Goal: Information Seeking & Learning: Compare options

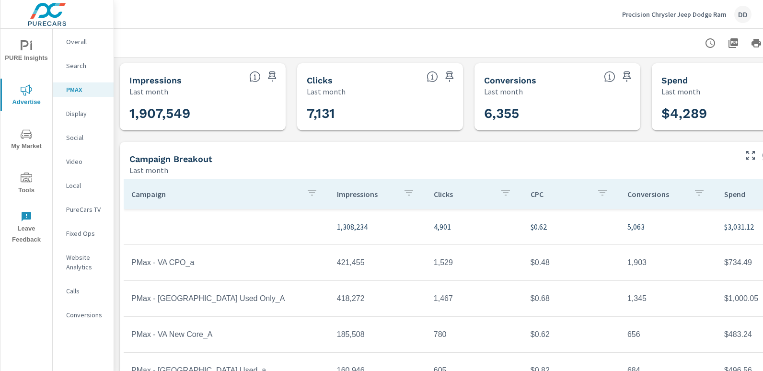
scroll to position [0, 68]
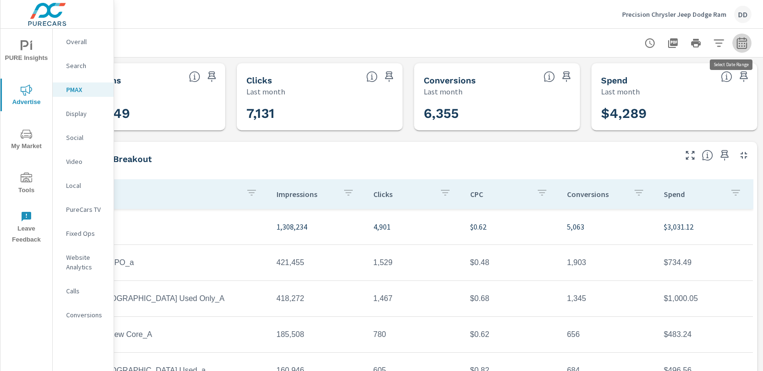
click at [740, 44] on button "button" at bounding box center [741, 43] width 19 height 19
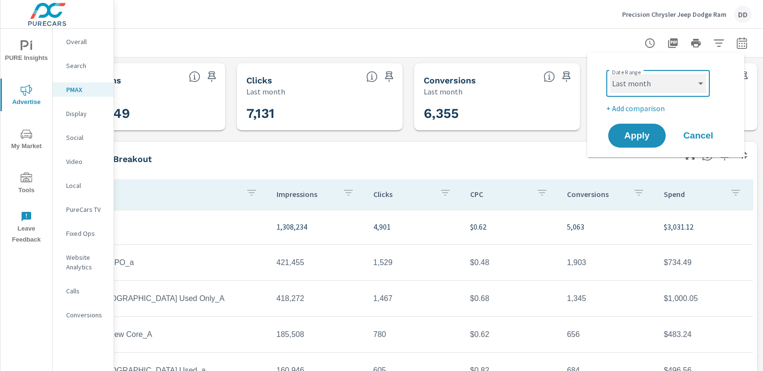
click at [693, 87] on select "Custom Yesterday Last week Last 7 days Last 14 days Last 30 days Last 45 days L…" at bounding box center [658, 83] width 96 height 19
click at [610, 74] on select "Custom Yesterday Last week Last 7 days Last 14 days Last 30 days Last 45 days L…" at bounding box center [658, 83] width 96 height 19
select select "Month to date"
click at [628, 112] on p "+ Add comparison" at bounding box center [667, 107] width 123 height 11
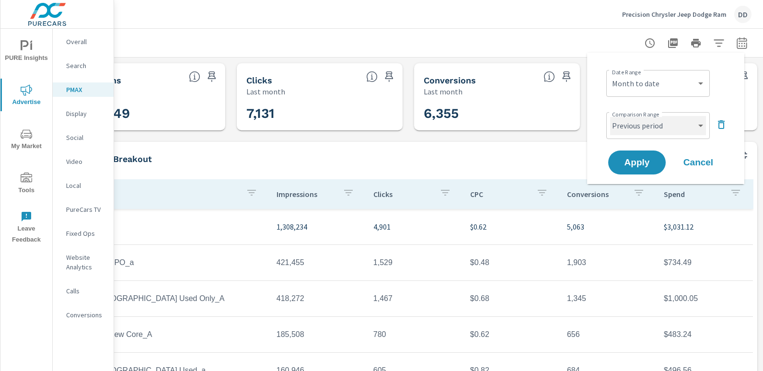
click at [627, 127] on select "Custom Previous period Previous month Previous year" at bounding box center [658, 125] width 96 height 19
click at [610, 116] on select "Custom Previous period Previous month Previous year" at bounding box center [658, 125] width 96 height 19
select select "custom"
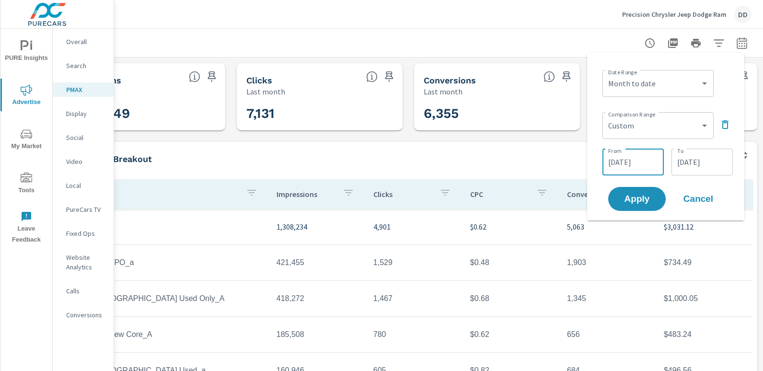
click at [636, 157] on input "08/03/2025" at bounding box center [633, 161] width 54 height 19
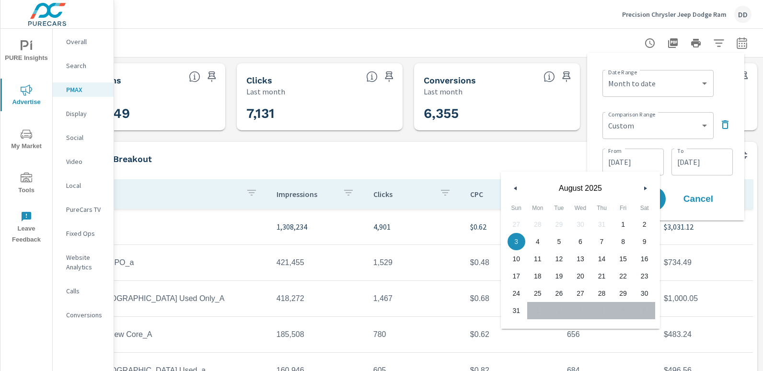
click at [643, 185] on button "button" at bounding box center [644, 187] width 11 height 11
click at [619, 221] on span "1" at bounding box center [623, 224] width 22 height 12
type input "08/01/2025"
click at [697, 167] on input "08/31/2025" at bounding box center [702, 161] width 54 height 19
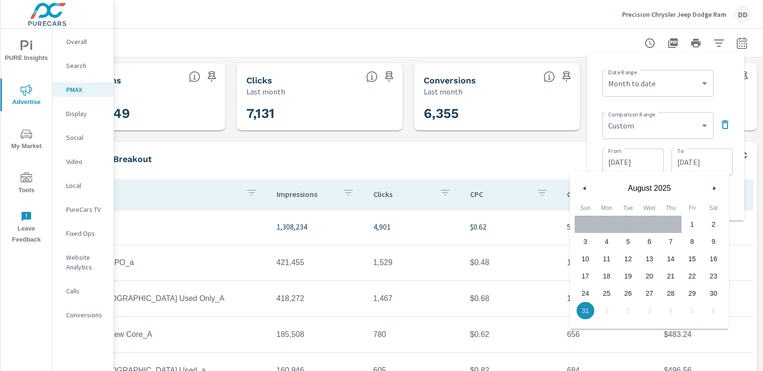
click at [695, 291] on span "29" at bounding box center [692, 293] width 22 height 12
type input "08/29/2025"
click at [729, 93] on div "Date Range Custom Yesterday Last week Last 7 days Last 14 days Last 30 days Las…" at bounding box center [667, 82] width 130 height 33
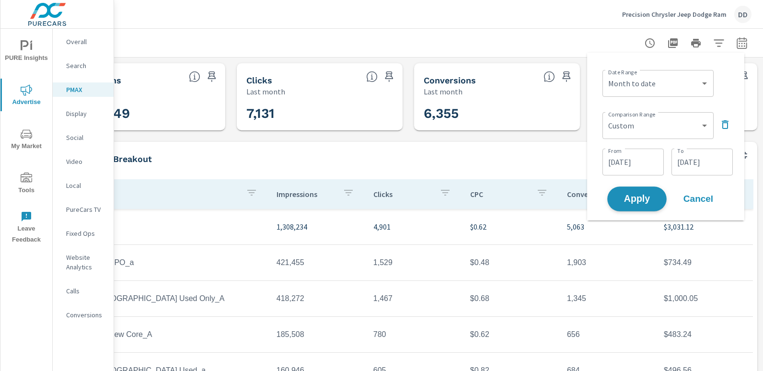
click at [636, 194] on span "Apply" at bounding box center [636, 198] width 39 height 9
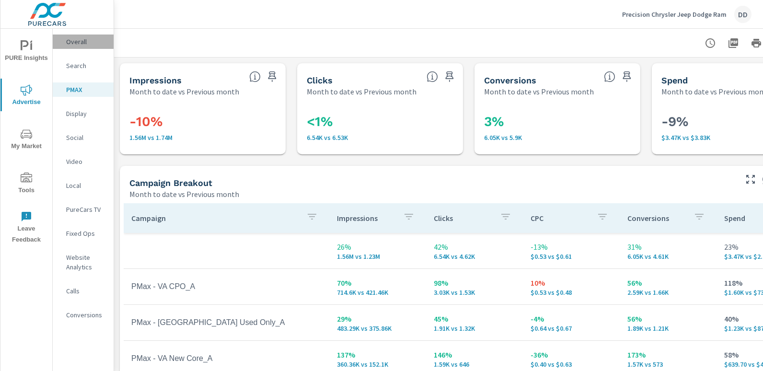
click at [87, 38] on p "Overall" at bounding box center [86, 42] width 40 height 10
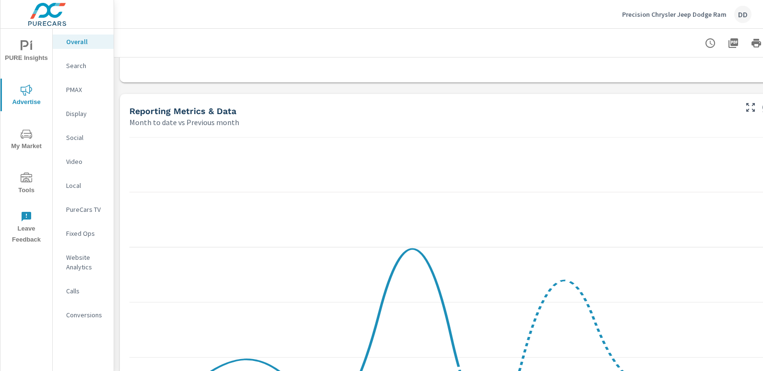
scroll to position [1353, 0]
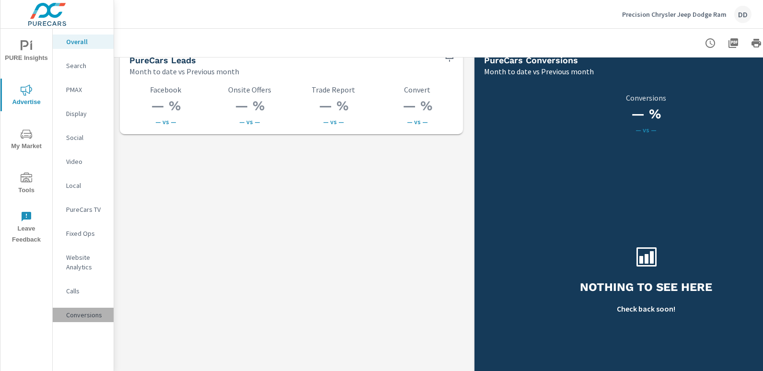
click at [81, 314] on p "Conversions" at bounding box center [86, 315] width 40 height 10
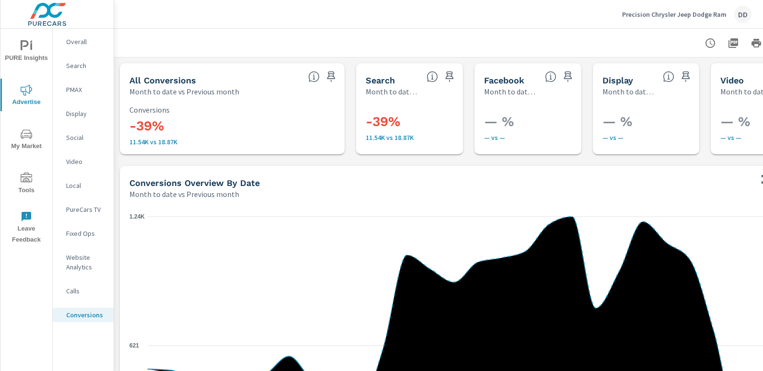
scroll to position [29, 0]
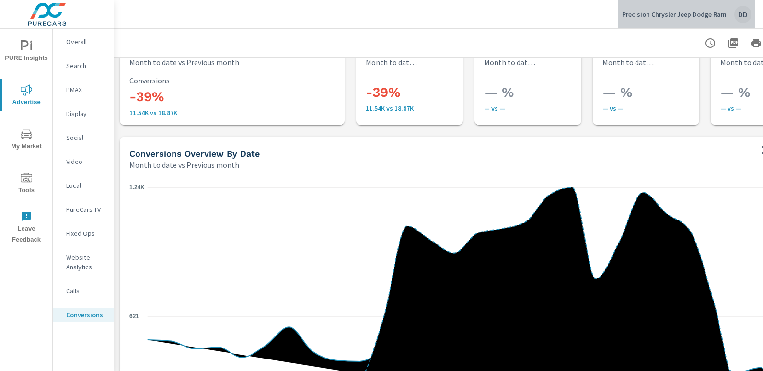
click at [738, 13] on div "DD" at bounding box center [742, 14] width 17 height 17
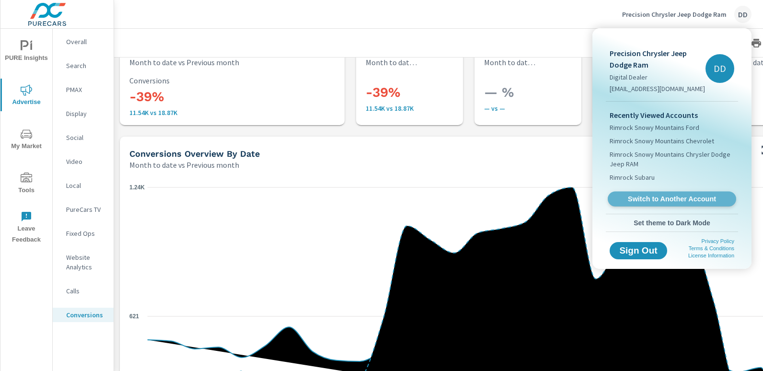
click at [657, 196] on span "Switch to Another Account" at bounding box center [671, 198] width 117 height 9
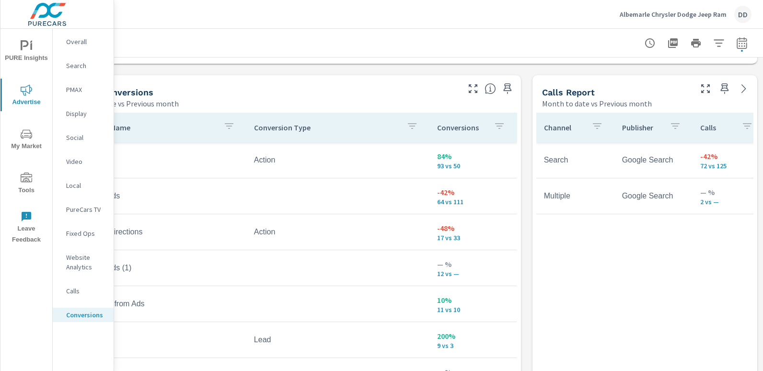
scroll to position [501, 0]
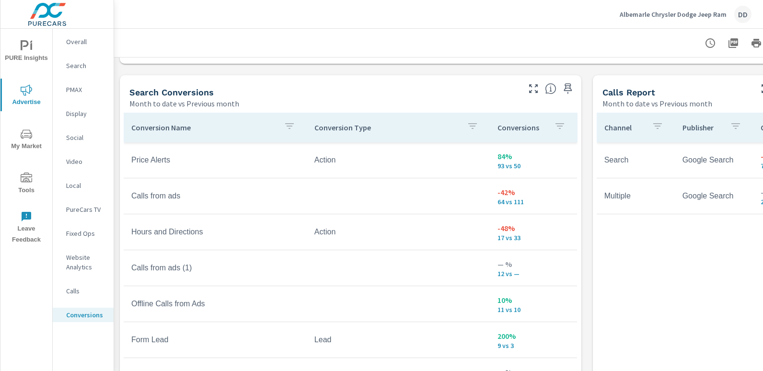
scroll to position [55, 0]
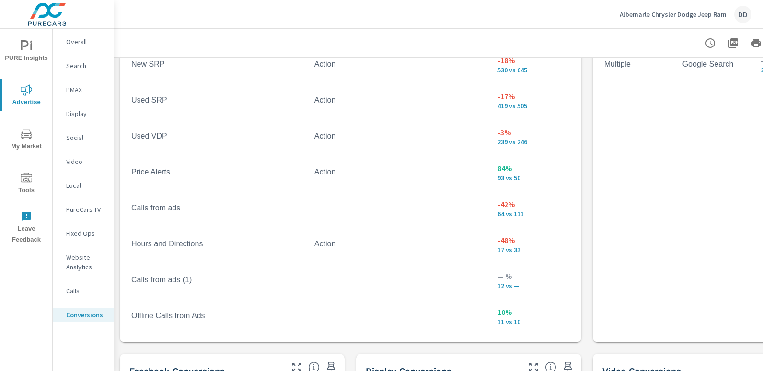
scroll to position [651, 0]
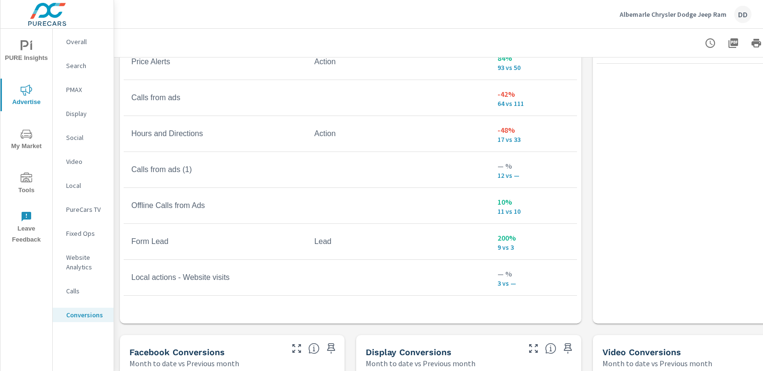
scroll to position [92, 0]
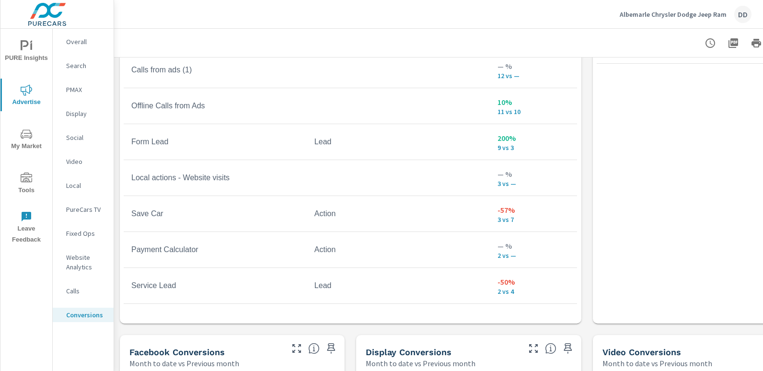
scroll to position [213, 0]
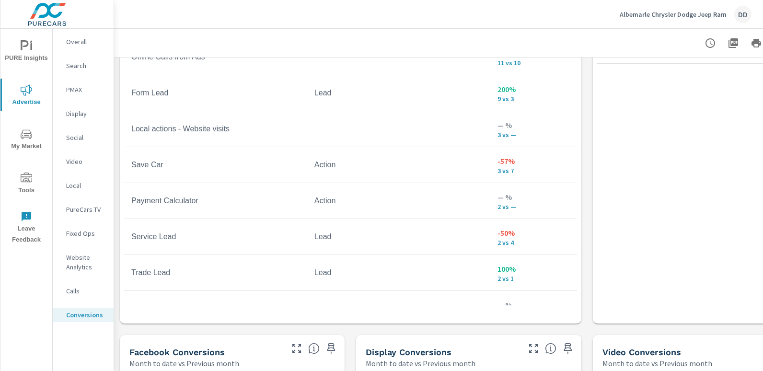
scroll to position [241, 0]
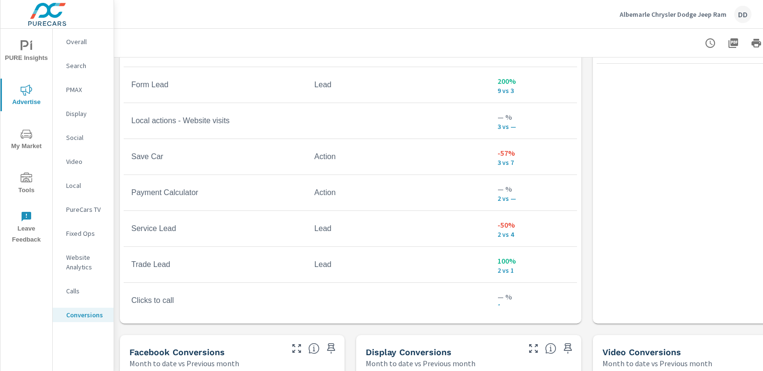
scroll to position [262, 0]
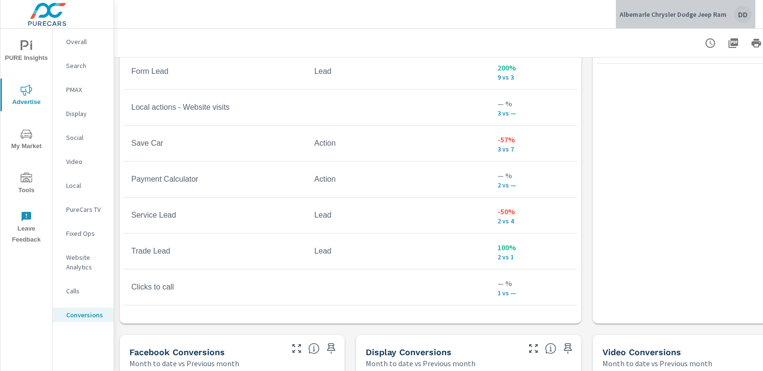
click at [740, 18] on div "DD" at bounding box center [742, 14] width 17 height 17
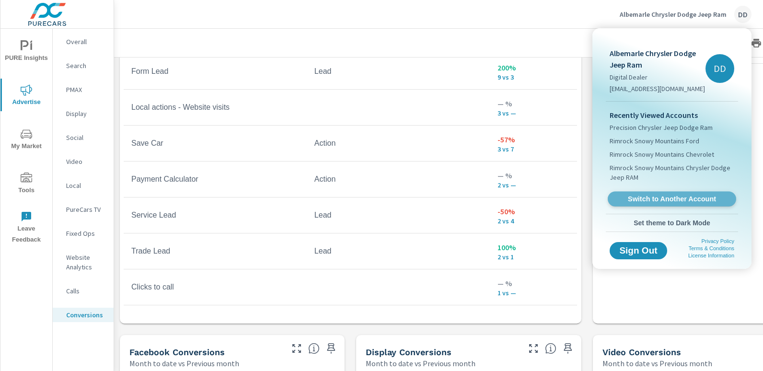
click at [675, 194] on span "Switch to Another Account" at bounding box center [671, 198] width 117 height 9
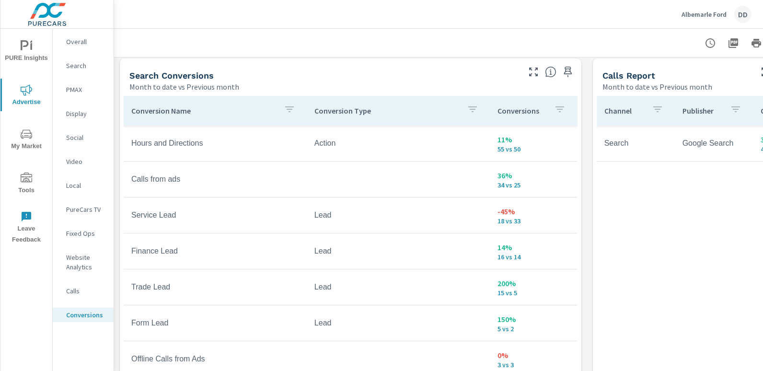
scroll to position [513, 0]
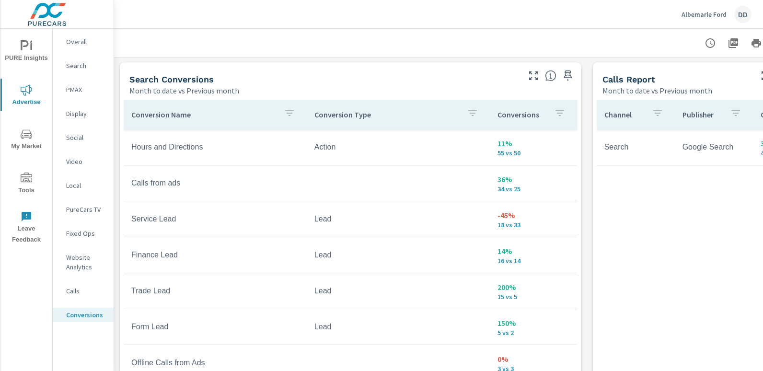
scroll to position [148, 0]
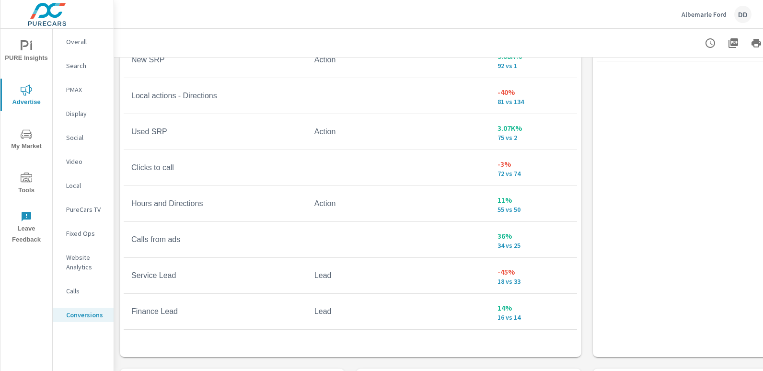
scroll to position [640, 0]
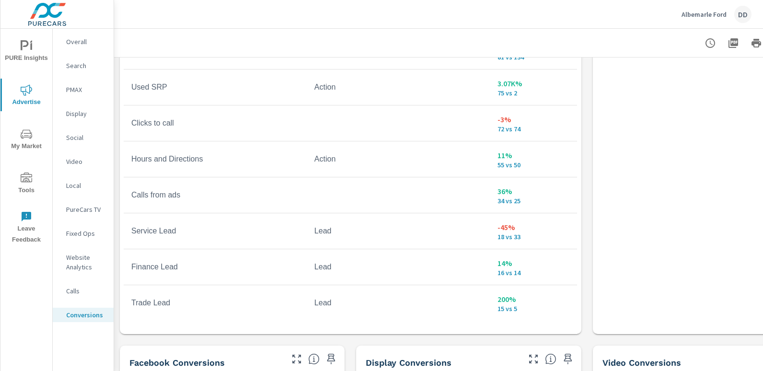
scroll to position [222, 0]
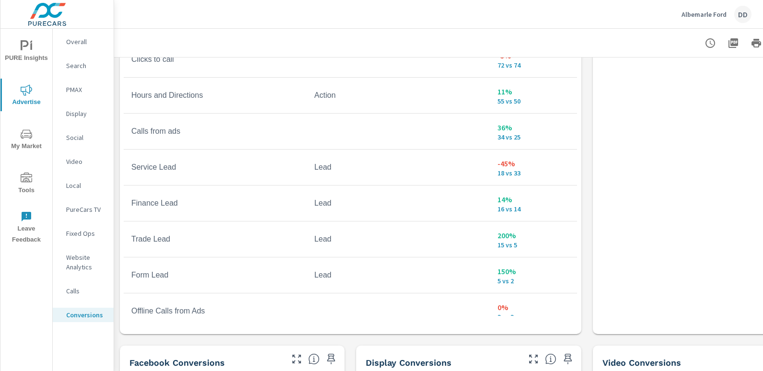
scroll to position [285, 0]
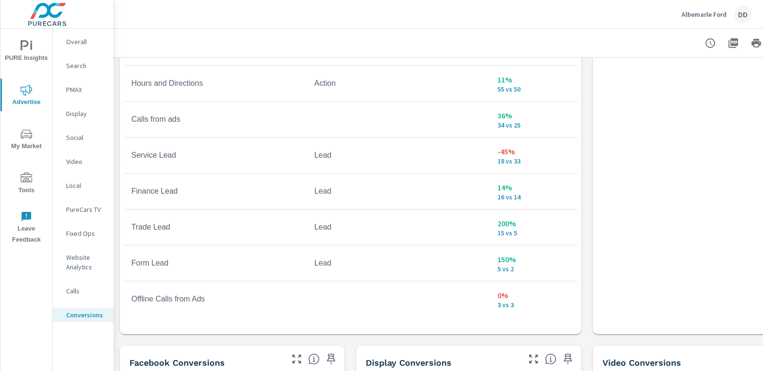
scroll to position [297, 0]
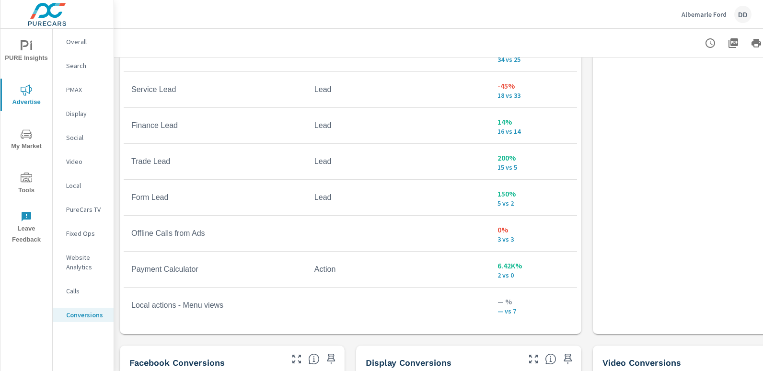
scroll to position [370, 0]
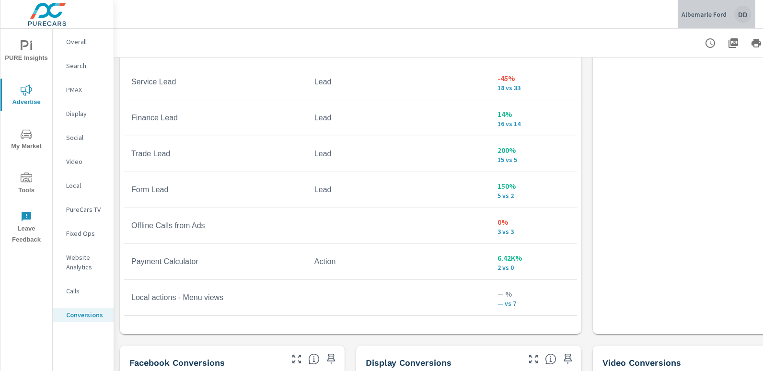
click at [738, 15] on div "DD" at bounding box center [742, 14] width 17 height 17
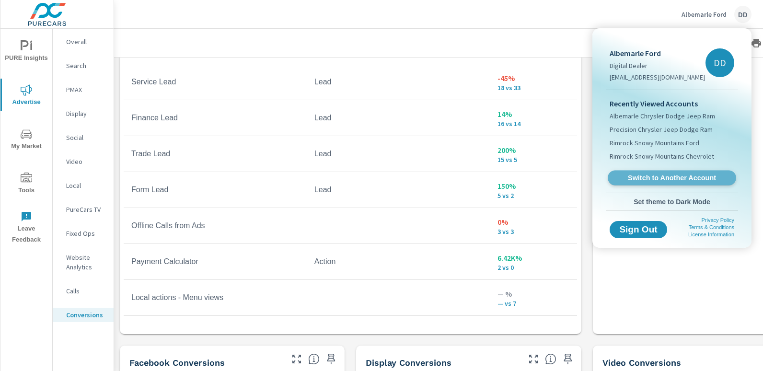
click at [683, 173] on span "Switch to Another Account" at bounding box center [671, 177] width 117 height 9
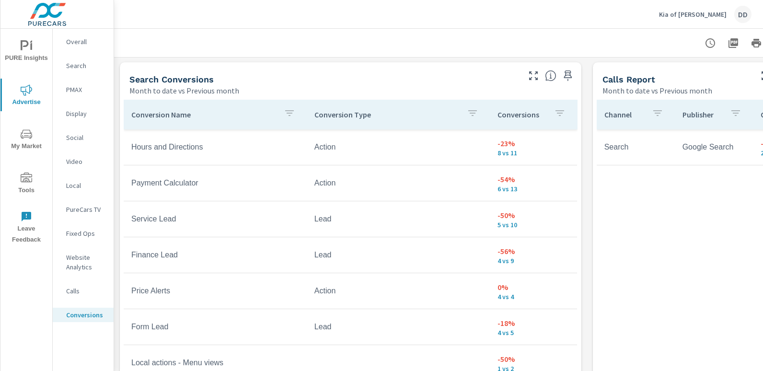
scroll to position [517, 0]
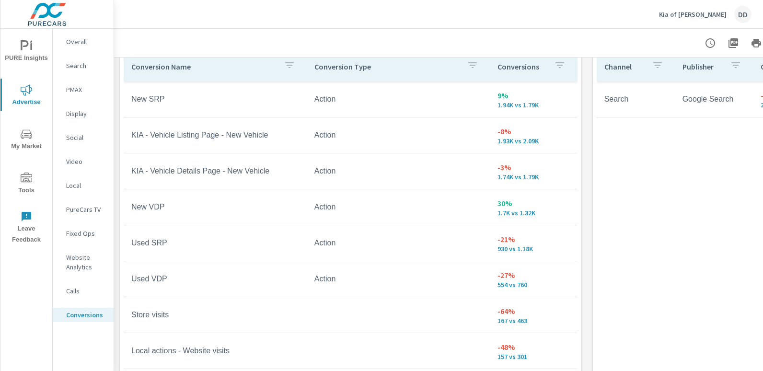
scroll to position [591, 0]
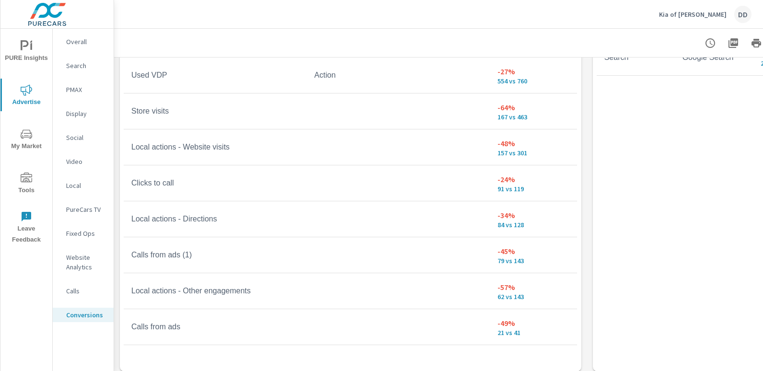
scroll to position [605, 0]
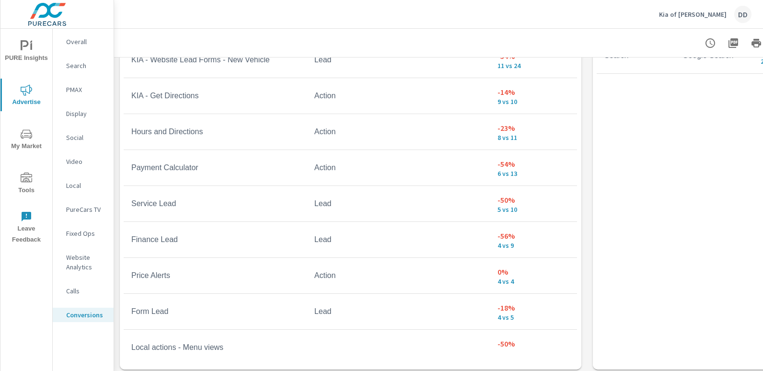
scroll to position [501, 0]
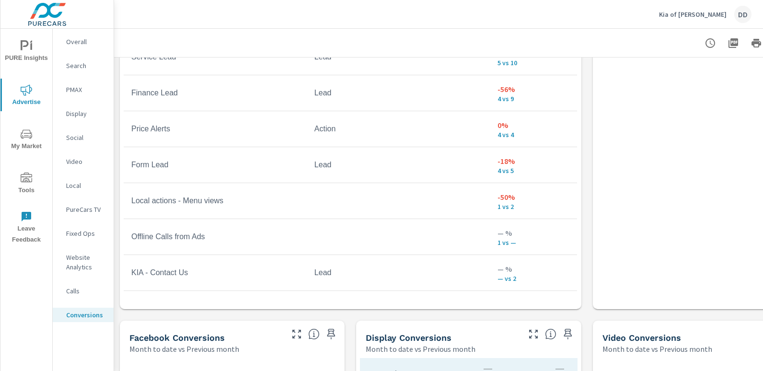
scroll to position [305, 0]
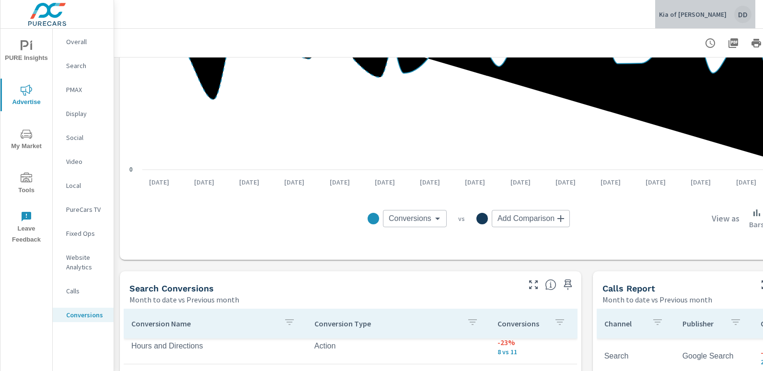
click at [746, 12] on div "DD" at bounding box center [742, 14] width 17 height 17
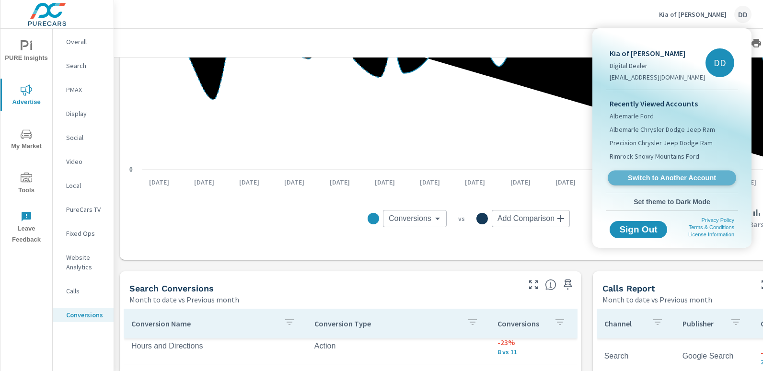
click at [670, 174] on span "Switch to Another Account" at bounding box center [671, 177] width 117 height 9
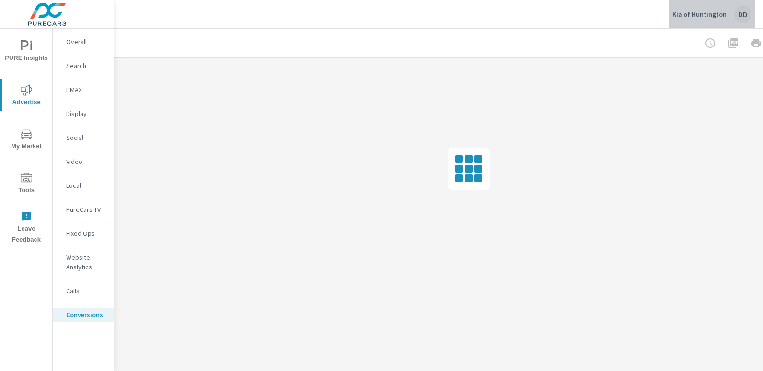
click at [744, 12] on div "DD" at bounding box center [742, 14] width 17 height 17
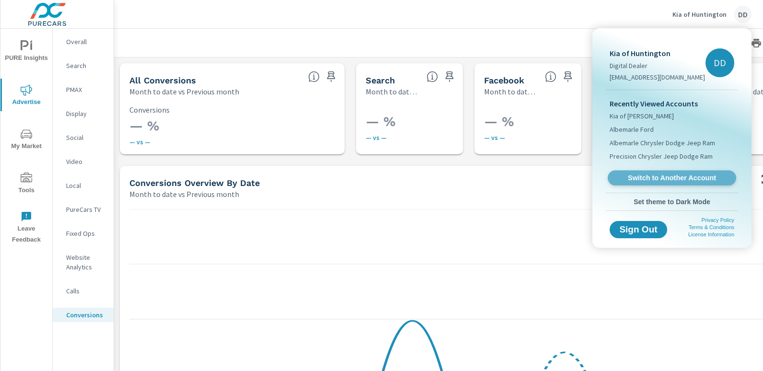
click at [668, 174] on span "Switch to Another Account" at bounding box center [671, 177] width 117 height 9
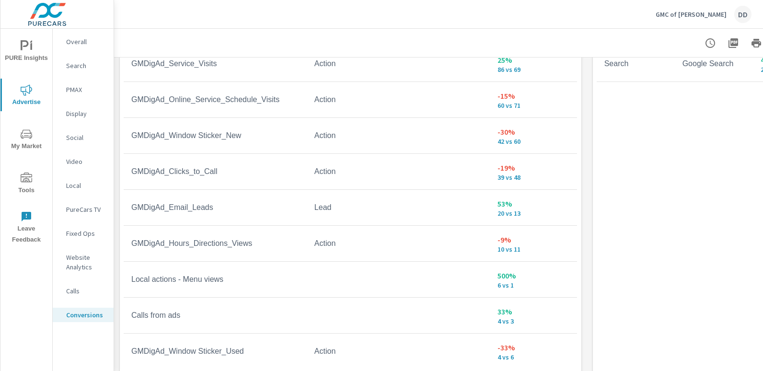
scroll to position [576, 0]
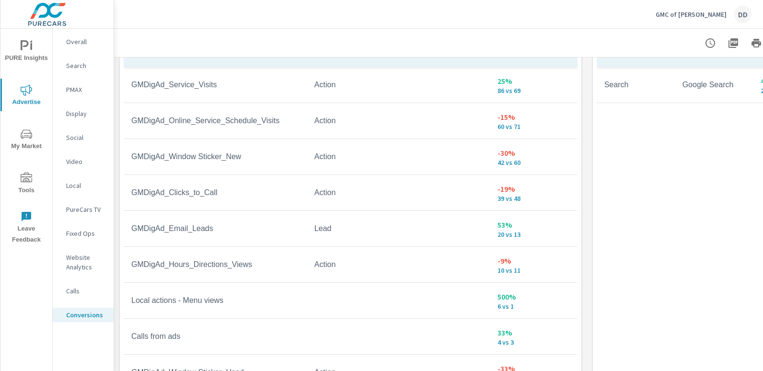
scroll to position [55, 0]
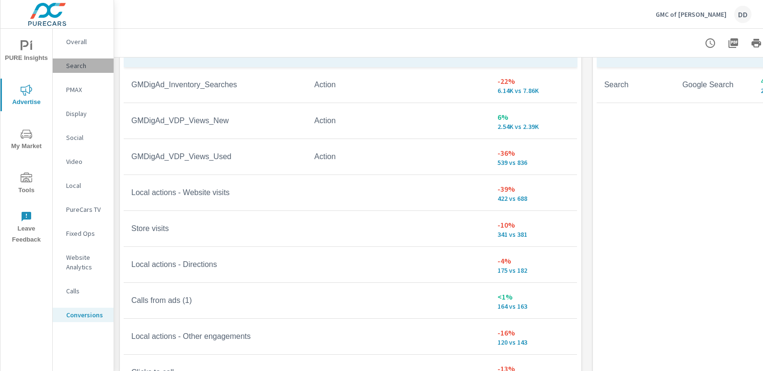
click at [88, 70] on div "Search" at bounding box center [83, 65] width 61 height 14
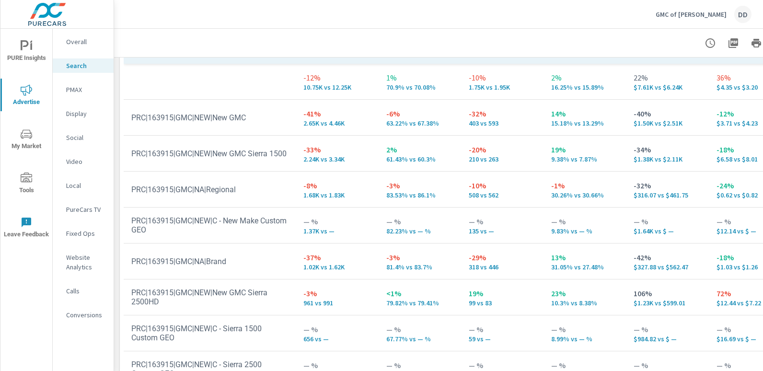
scroll to position [1026, 0]
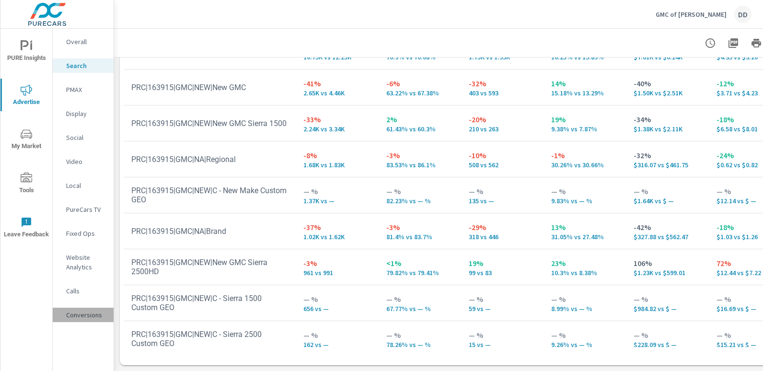
click at [80, 318] on p "Conversions" at bounding box center [86, 315] width 40 height 10
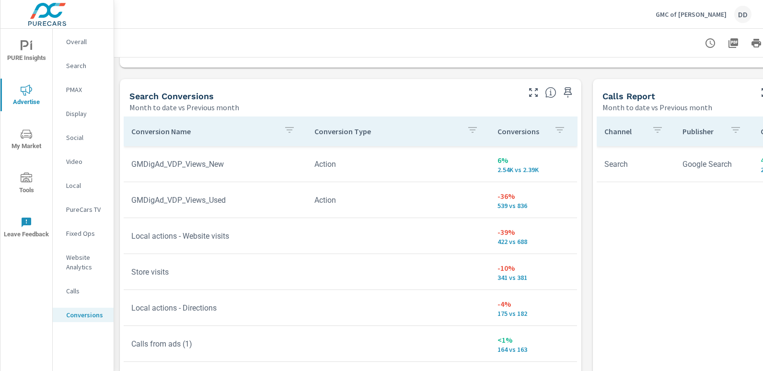
scroll to position [490, 0]
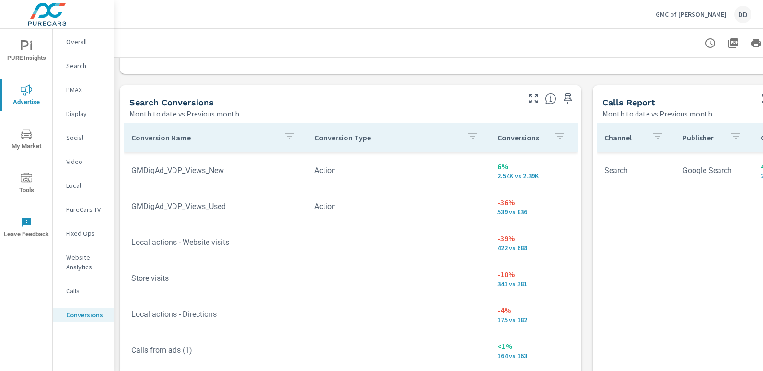
drag, startPoint x: 569, startPoint y: 232, endPoint x: 579, endPoint y: 252, distance: 22.7
click at [579, 252] on div "Conversion Name Conversion Type Conversions GMDigAd_Inventory_Searches Action -…" at bounding box center [350, 301] width 461 height 365
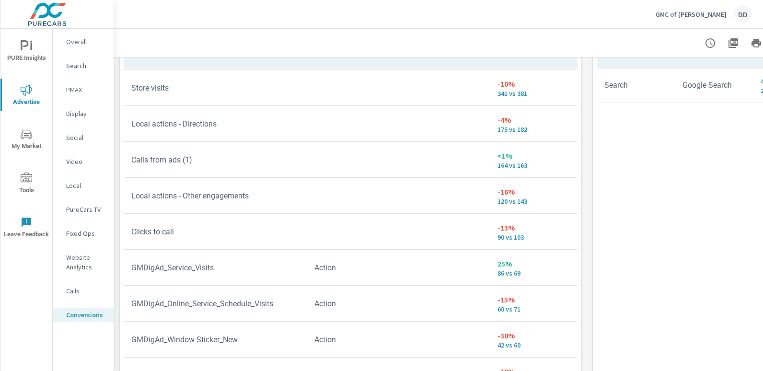
scroll to position [605, 0]
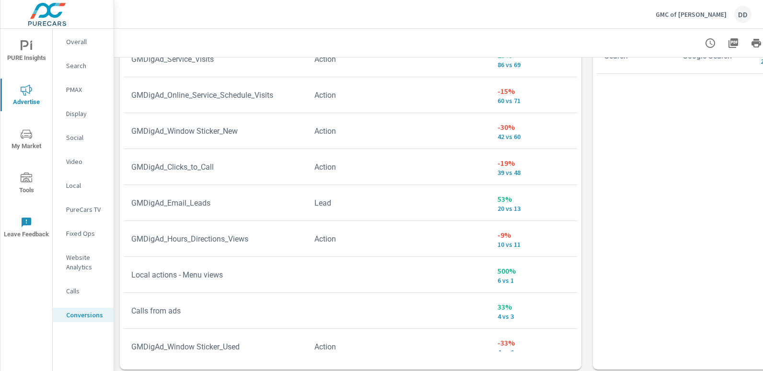
scroll to position [322, 0]
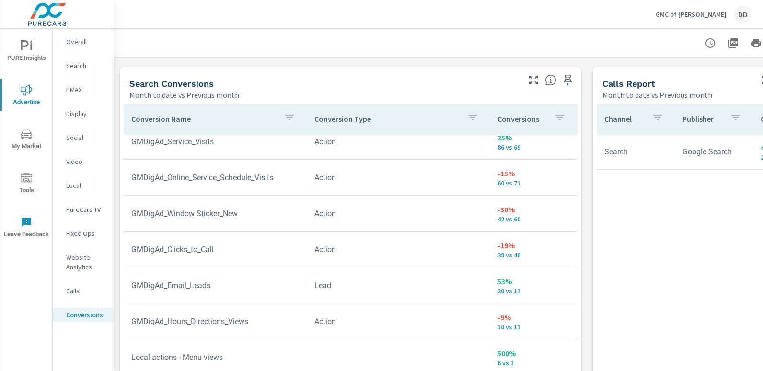
scroll to position [507, 0]
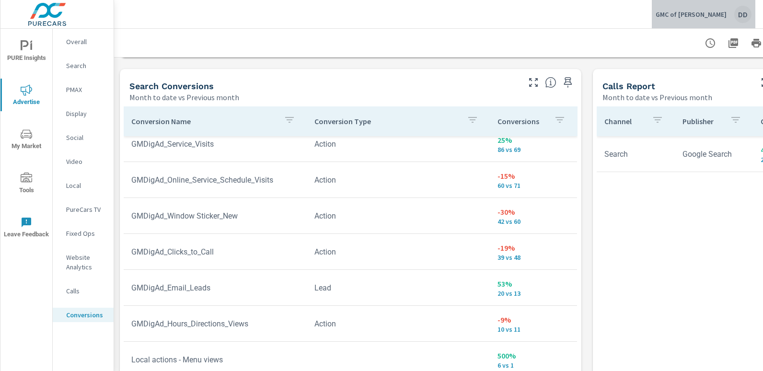
click at [753, 14] on button "GMC of Billings DD" at bounding box center [702, 14] width 103 height 28
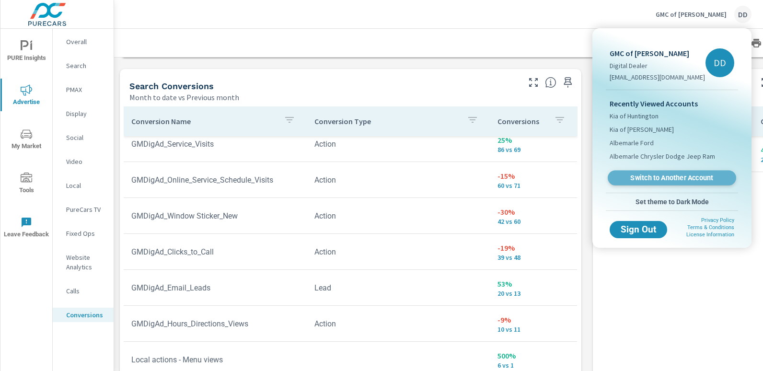
click at [674, 171] on link "Switch to Another Account" at bounding box center [671, 178] width 128 height 15
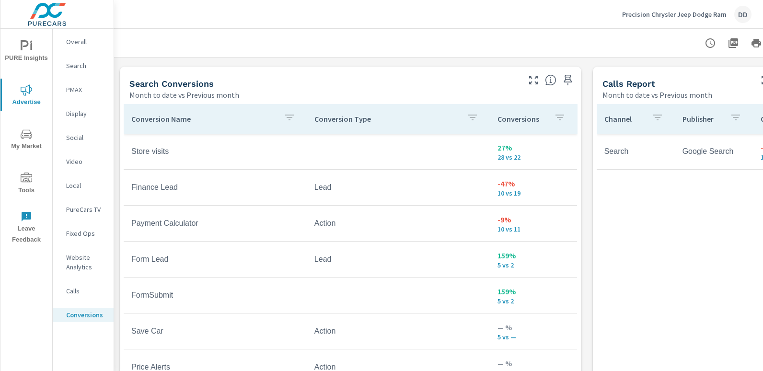
scroll to position [536, 0]
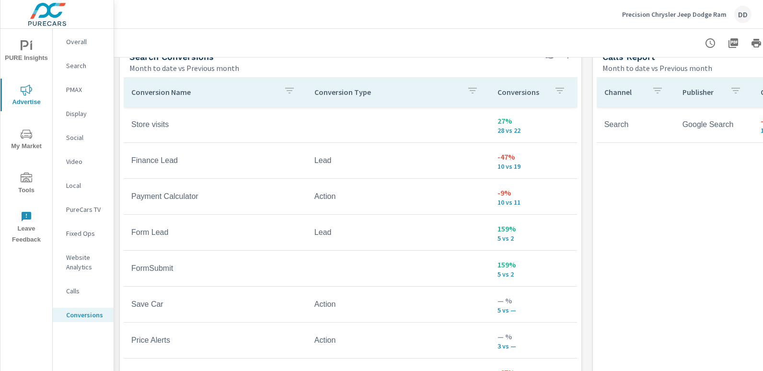
scroll to position [9, 0]
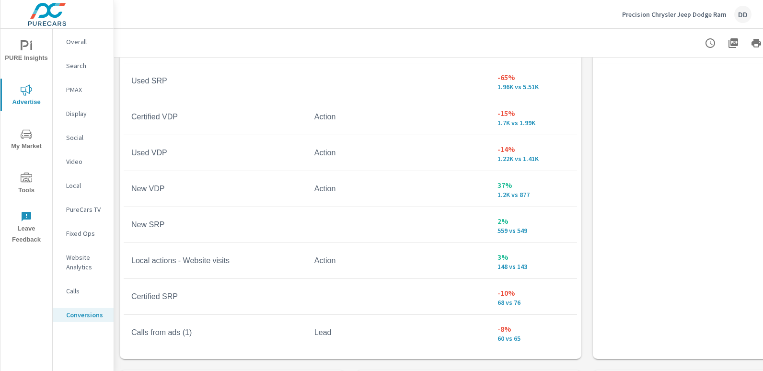
scroll to position [624, 0]
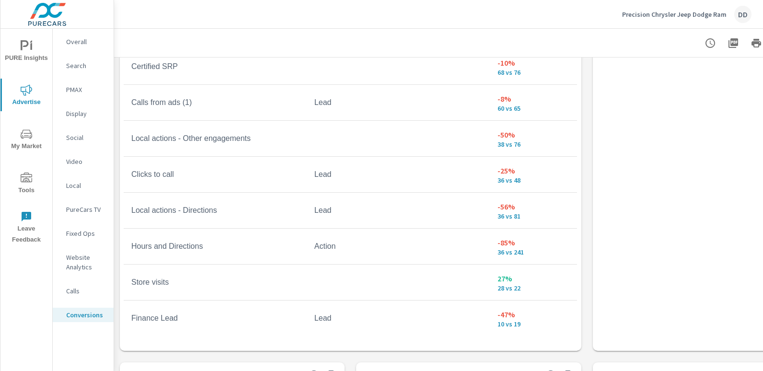
scroll to position [223, 0]
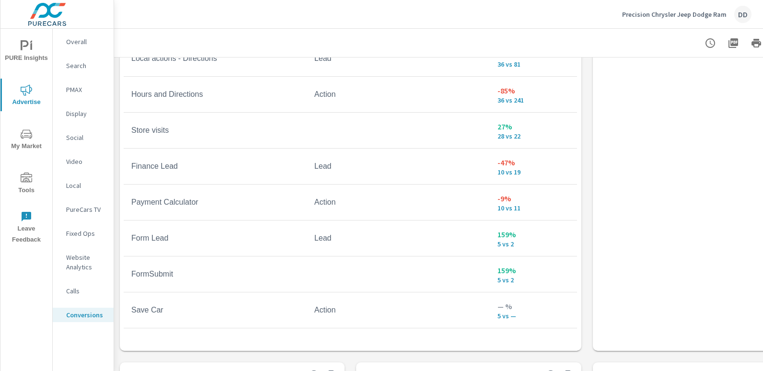
scroll to position [375, 0]
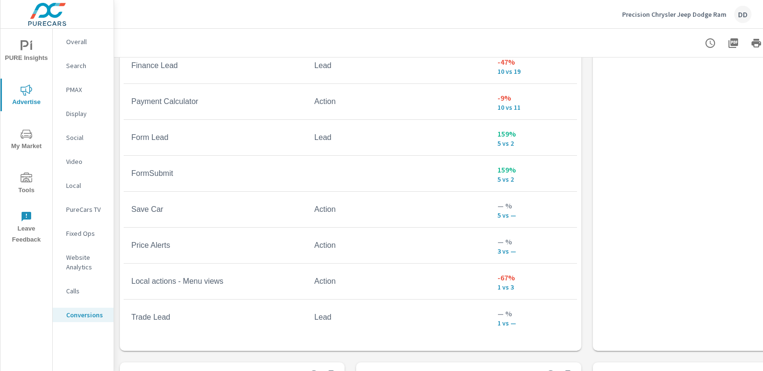
scroll to position [478, 0]
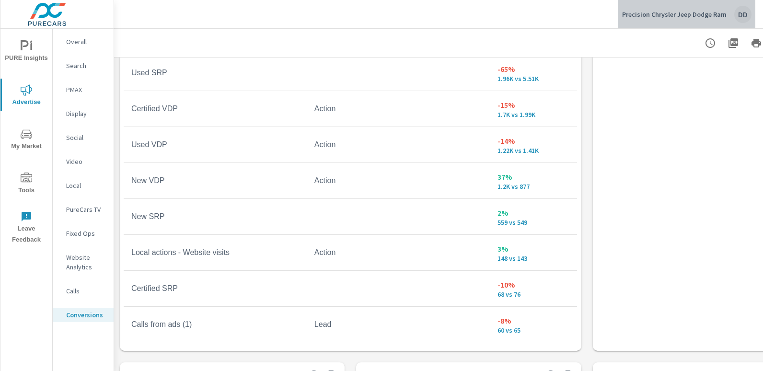
click at [744, 14] on div "DD" at bounding box center [742, 14] width 17 height 17
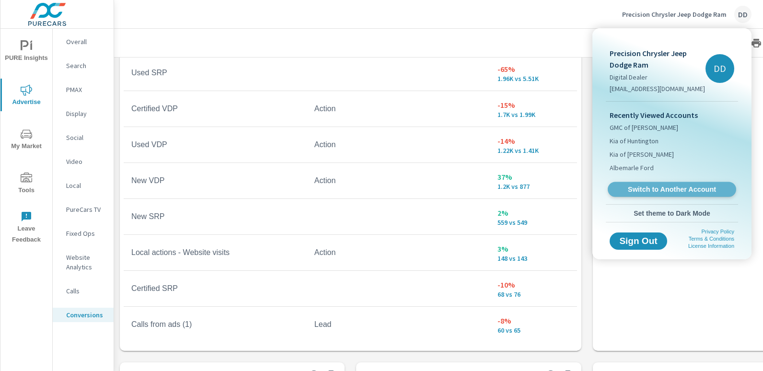
click at [638, 185] on span "Switch to Another Account" at bounding box center [671, 189] width 117 height 9
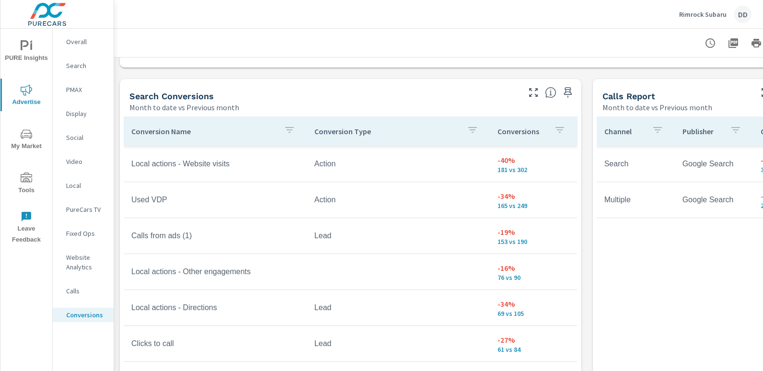
scroll to position [494, 0]
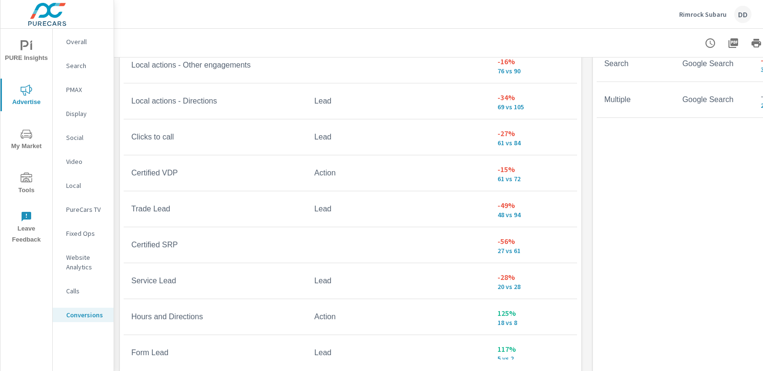
scroll to position [649, 0]
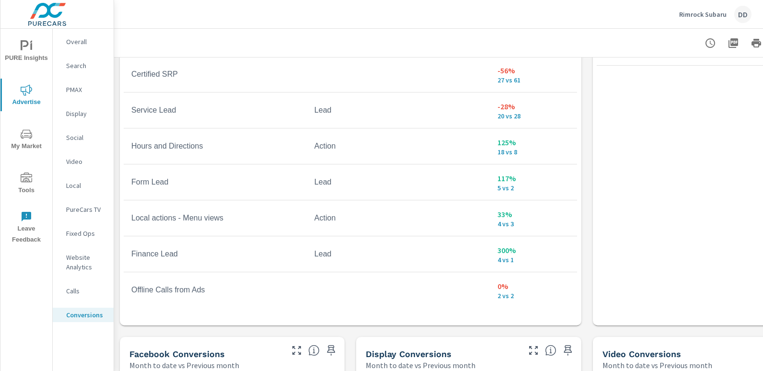
scroll to position [370, 0]
click at [749, 9] on div "DD" at bounding box center [742, 14] width 17 height 17
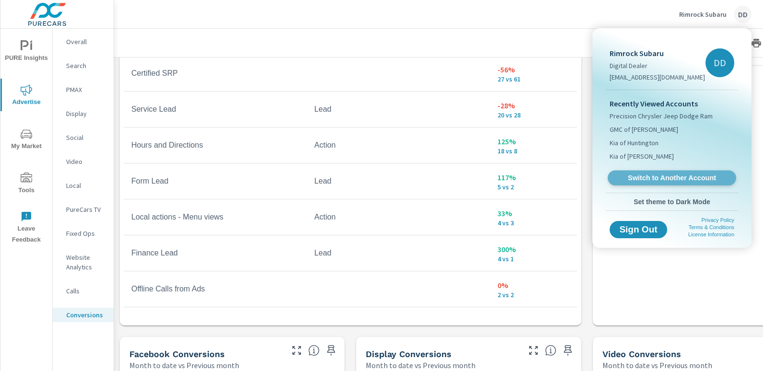
click at [678, 178] on span "Switch to Another Account" at bounding box center [671, 177] width 117 height 9
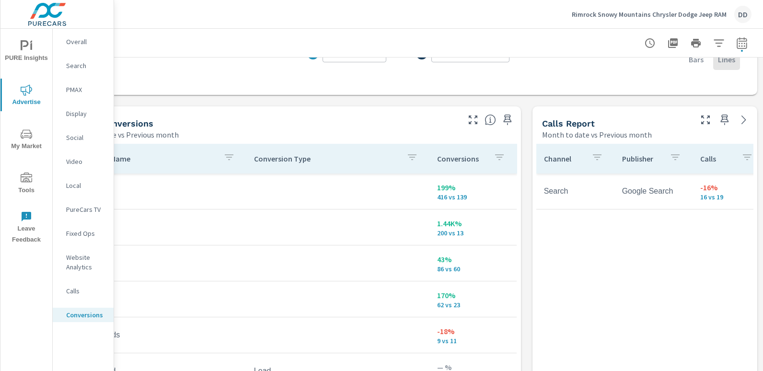
scroll to position [469, 0]
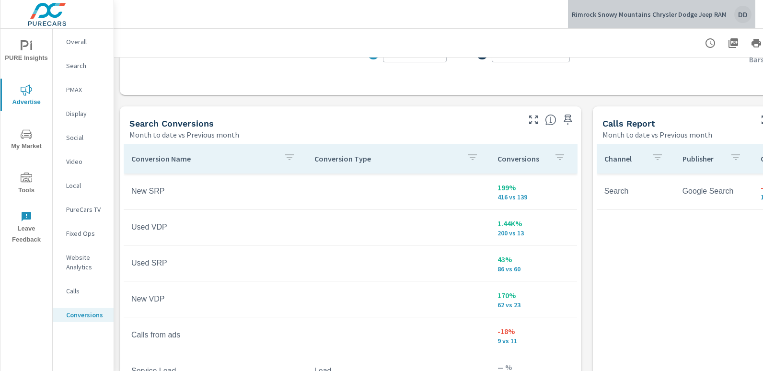
click at [739, 12] on div "DD" at bounding box center [742, 14] width 17 height 17
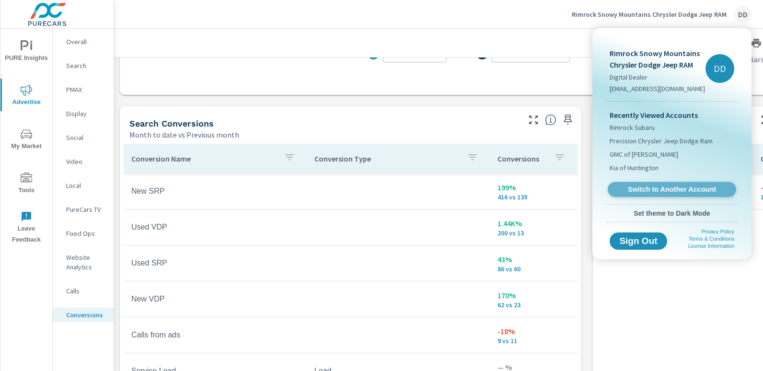
click at [688, 187] on span "Switch to Another Account" at bounding box center [671, 189] width 117 height 9
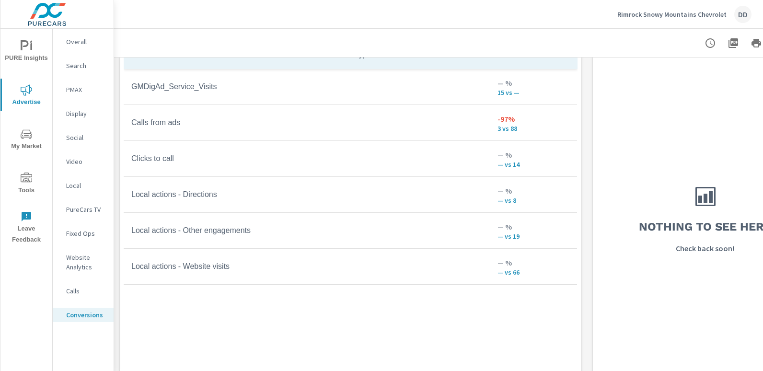
scroll to position [522, 0]
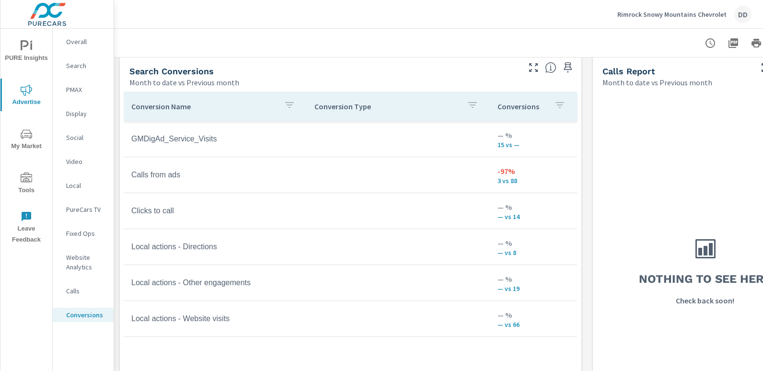
click at [418, 40] on div at bounding box center [468, 43] width 686 height 28
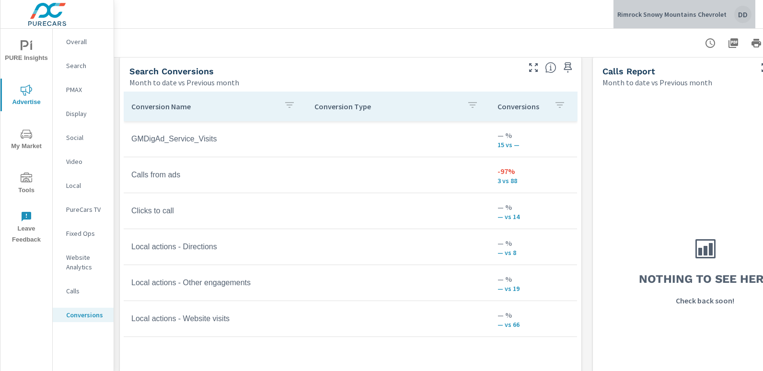
click at [744, 11] on div "DD" at bounding box center [742, 14] width 17 height 17
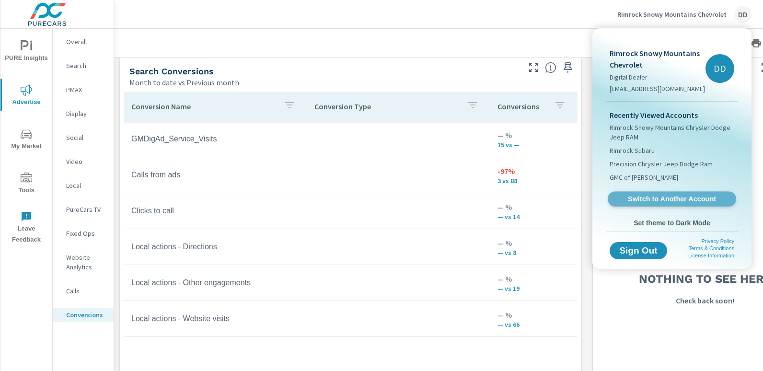
click at [668, 197] on span "Switch to Another Account" at bounding box center [671, 198] width 117 height 9
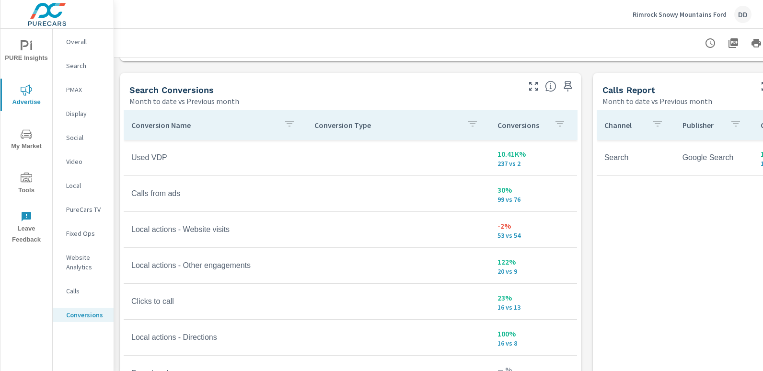
scroll to position [507, 0]
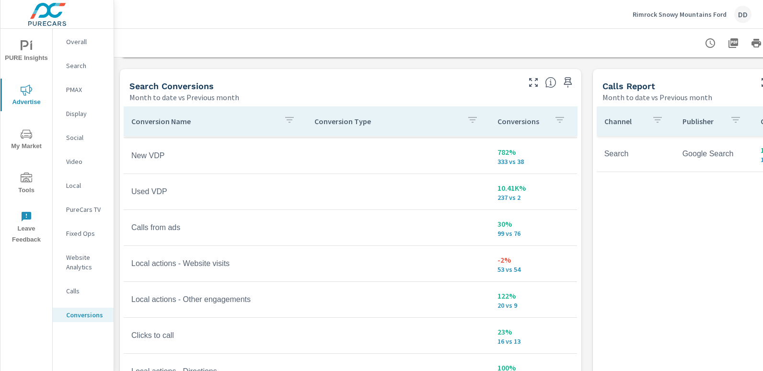
scroll to position [38, 0]
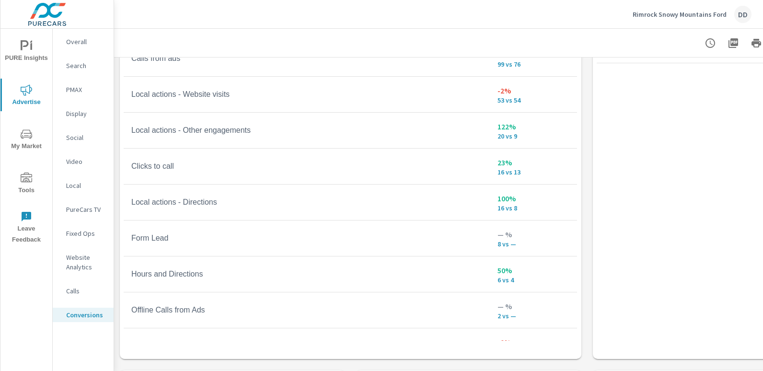
scroll to position [617, 0]
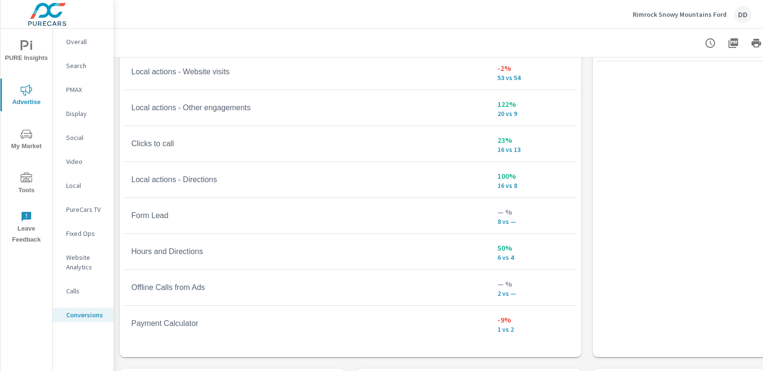
scroll to position [155, 0]
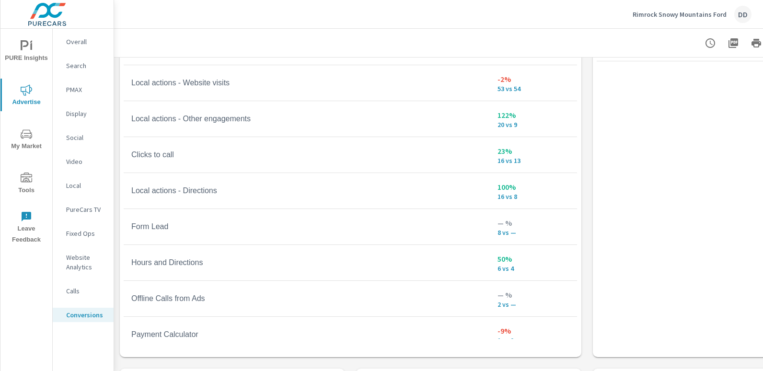
scroll to position [155, 0]
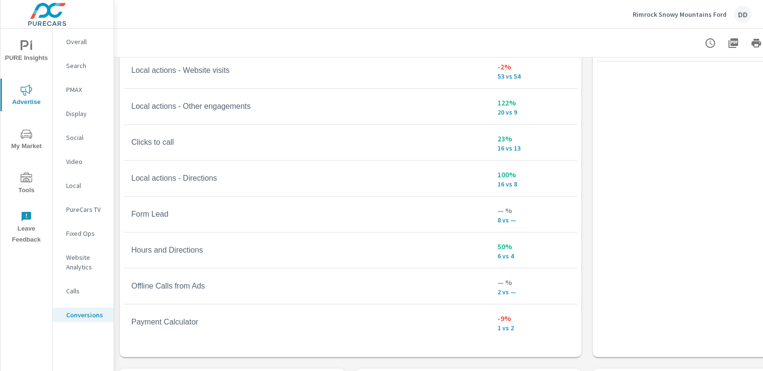
scroll to position [47, 0]
